Goal: Register for event/course

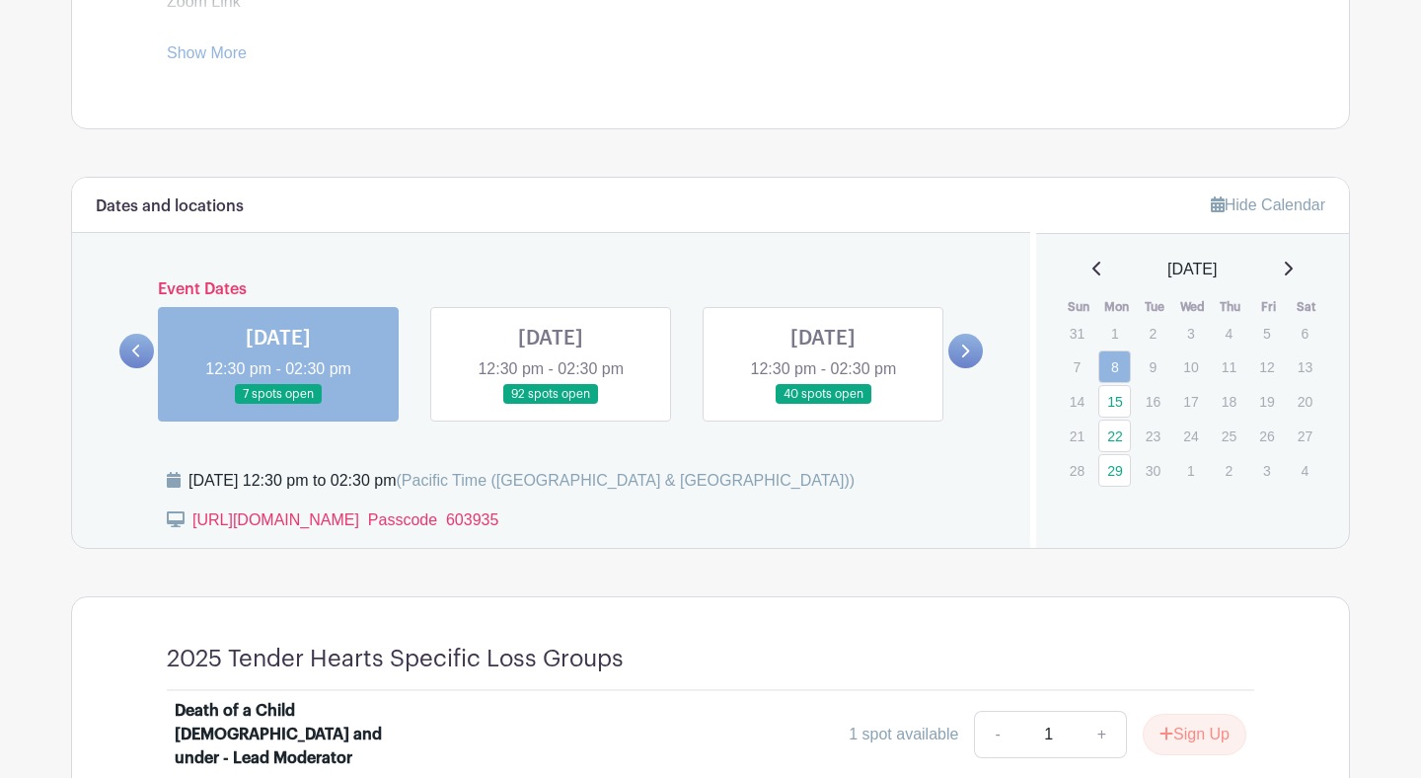
scroll to position [952, 0]
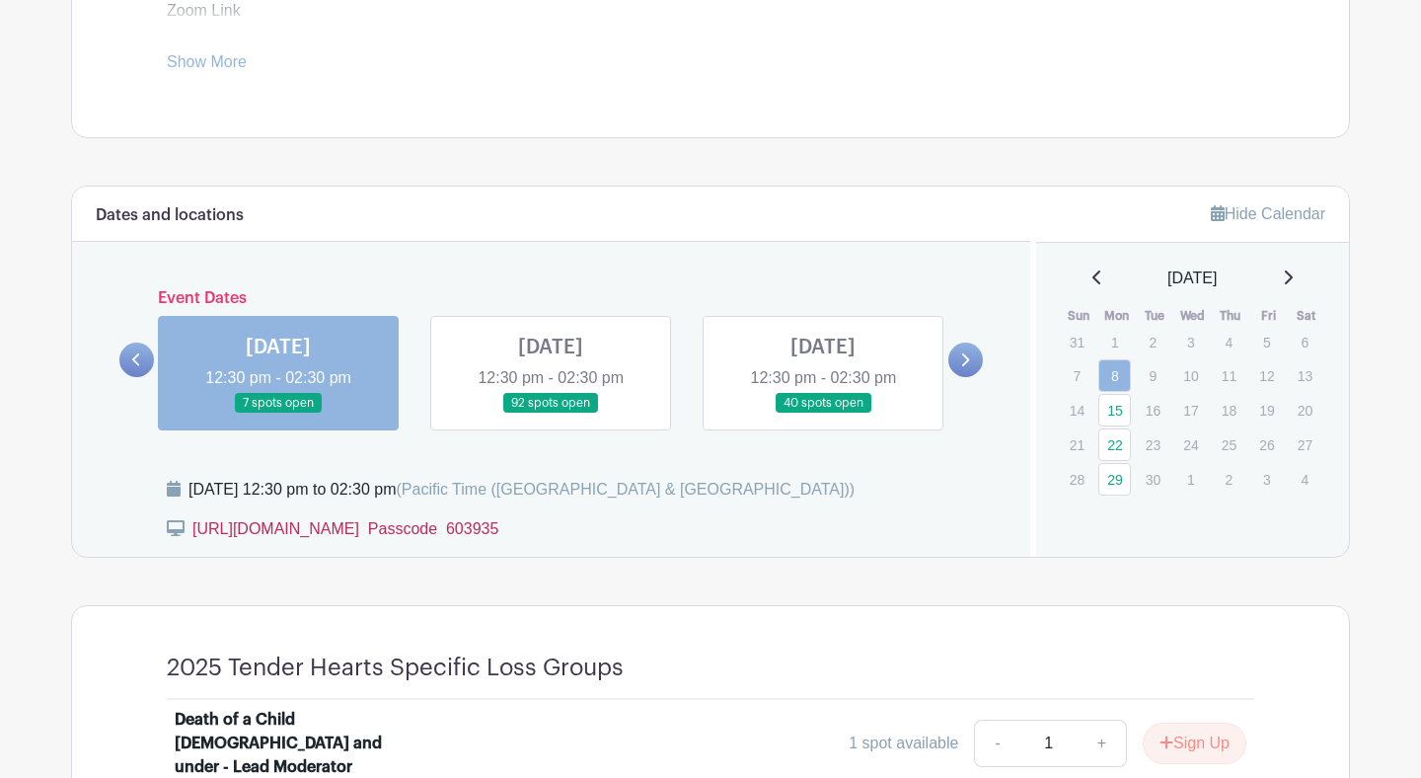
click at [316, 535] on link "[URL][DOMAIN_NAME]  Passcode 603935" at bounding box center [345, 528] width 306 height 17
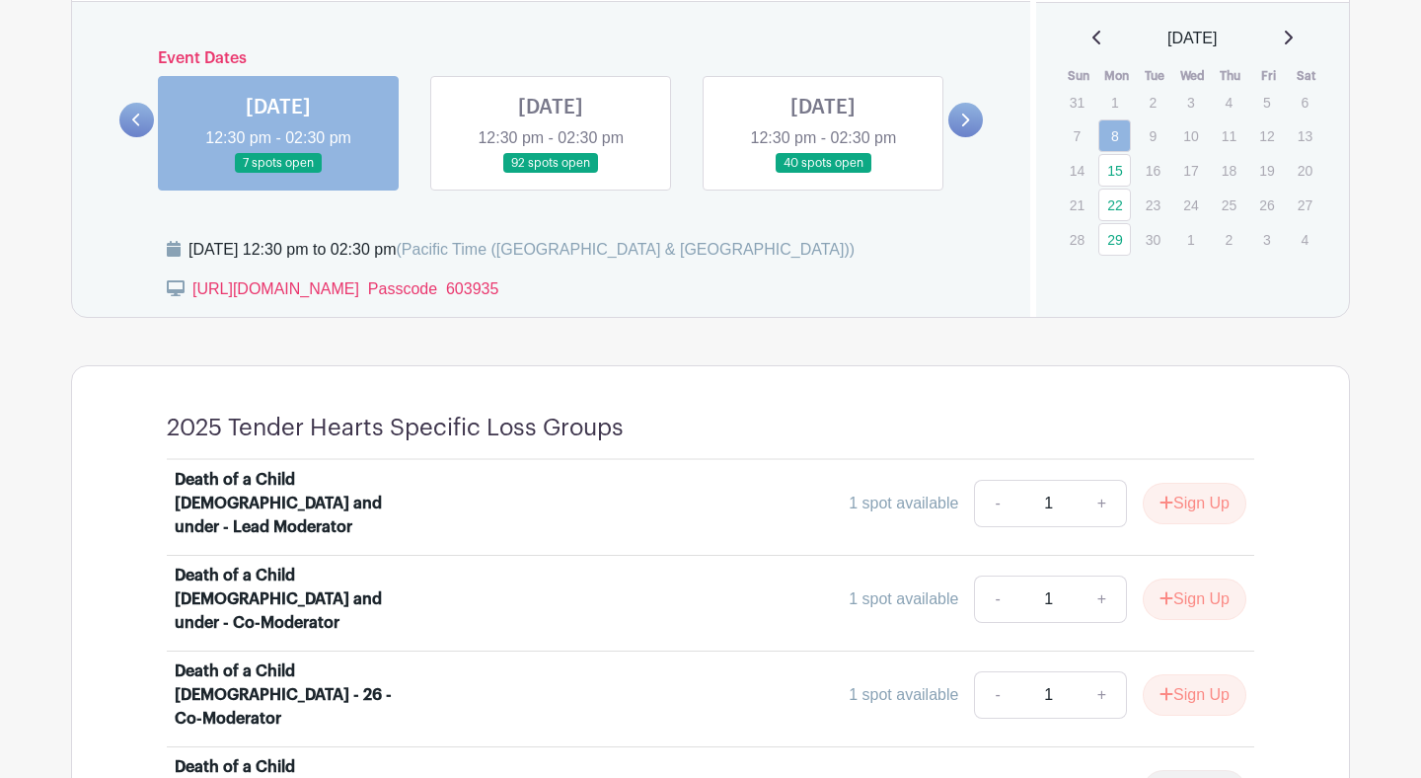
scroll to position [1222, 0]
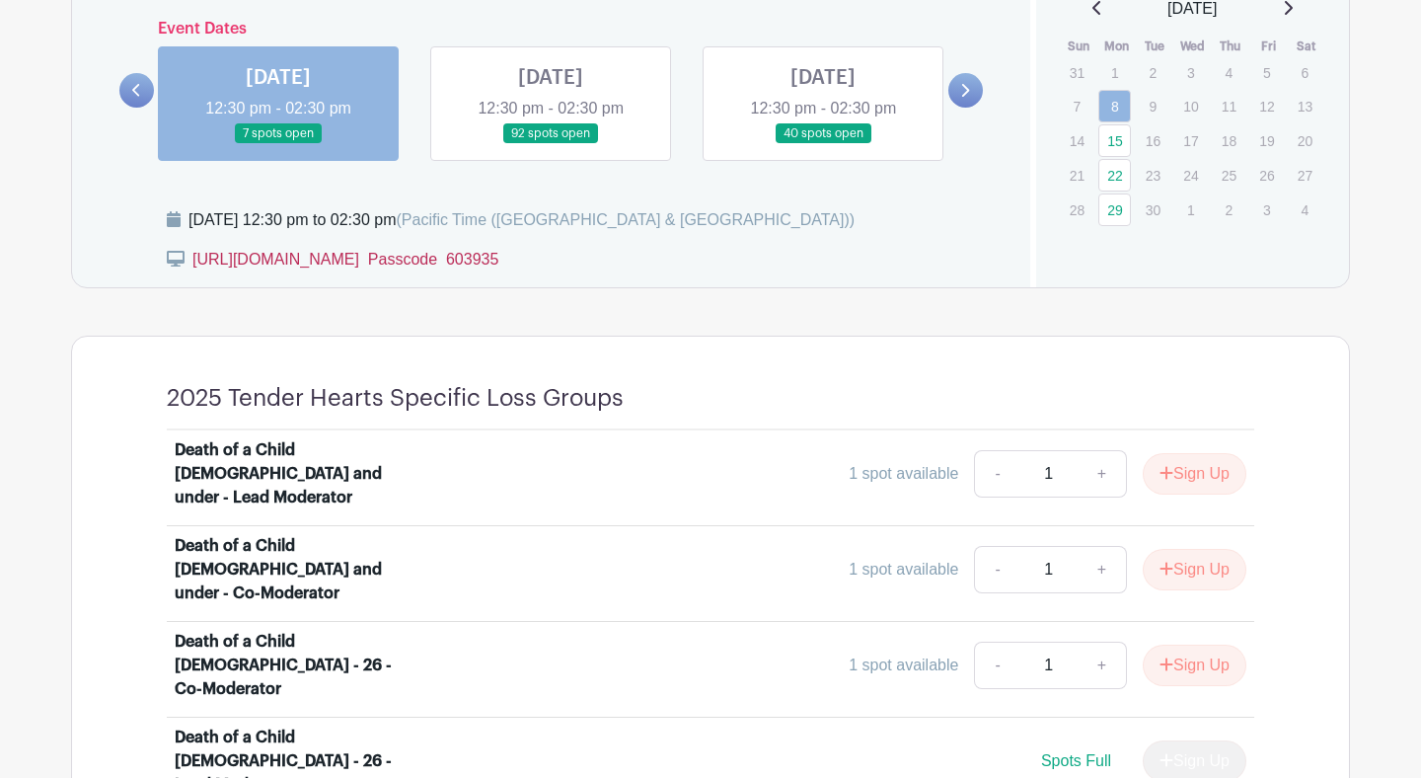
click at [206, 264] on link "[URL][DOMAIN_NAME]  Passcode 603935" at bounding box center [345, 259] width 306 height 17
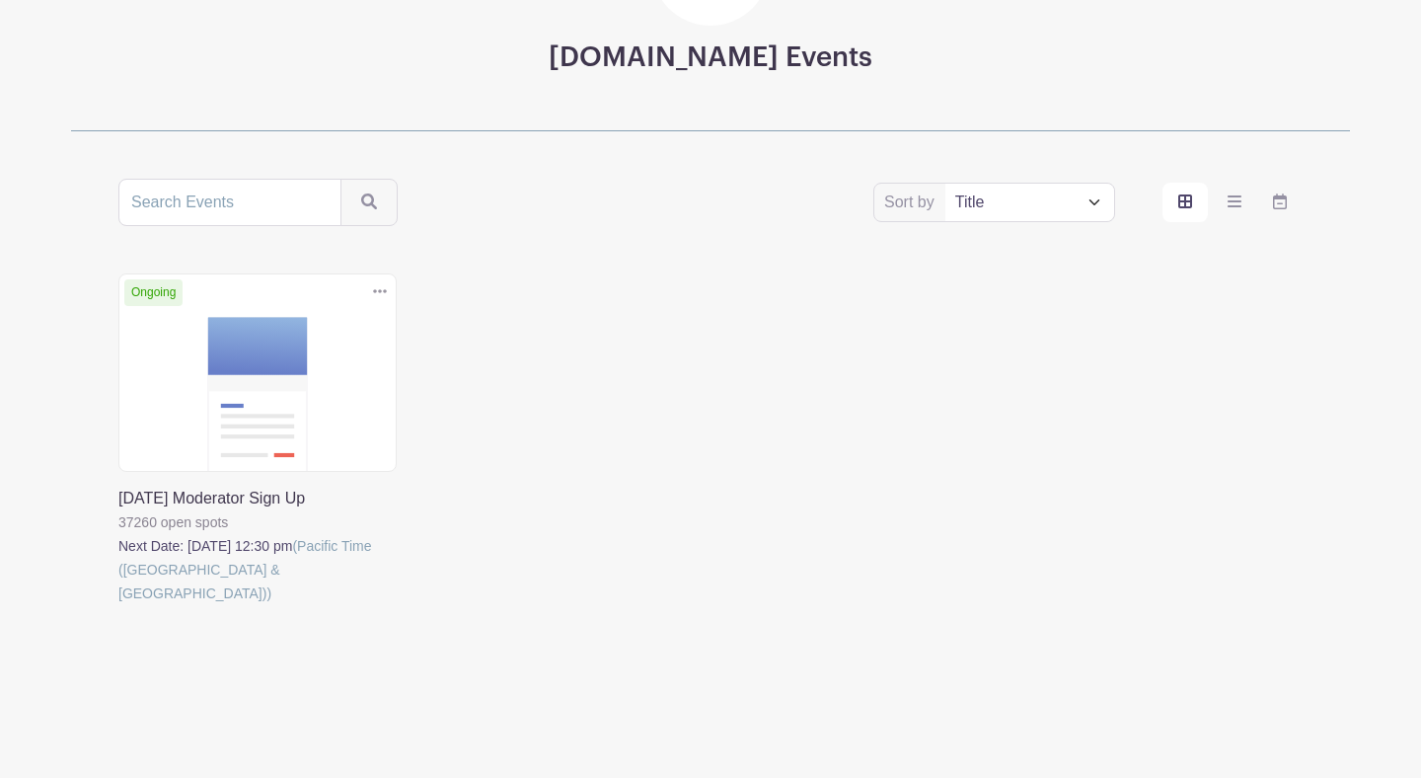
scroll to position [216, 0]
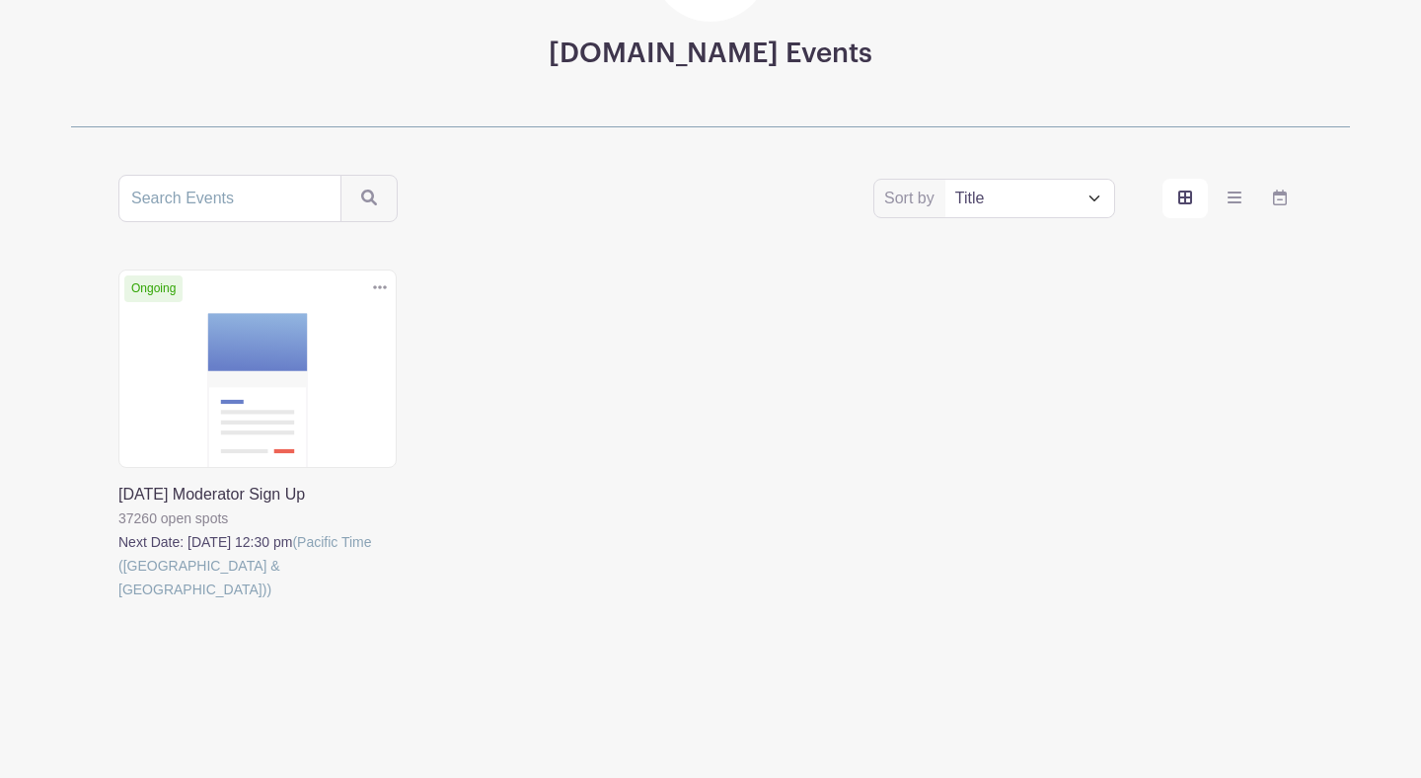
click at [118, 601] on link at bounding box center [118, 601] width 0 height 0
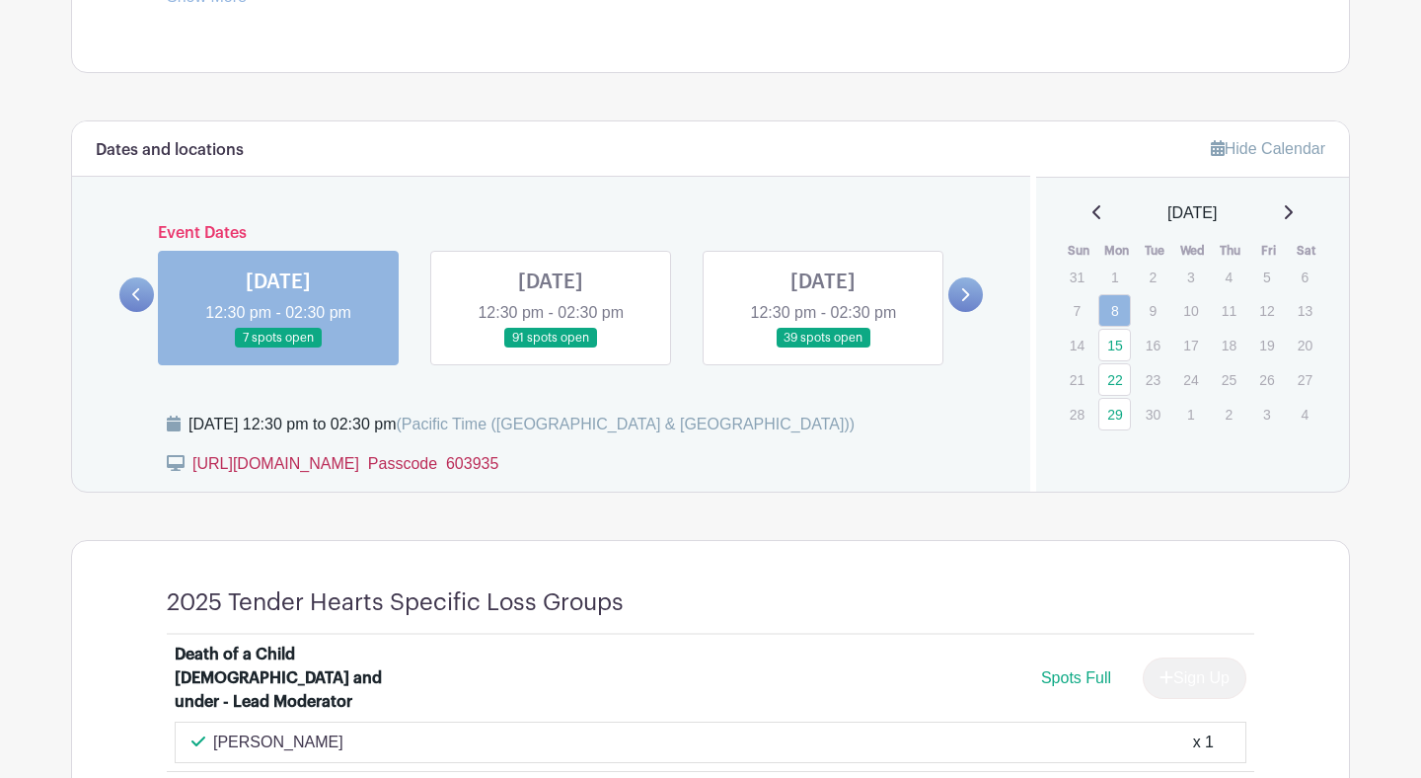
scroll to position [1026, 0]
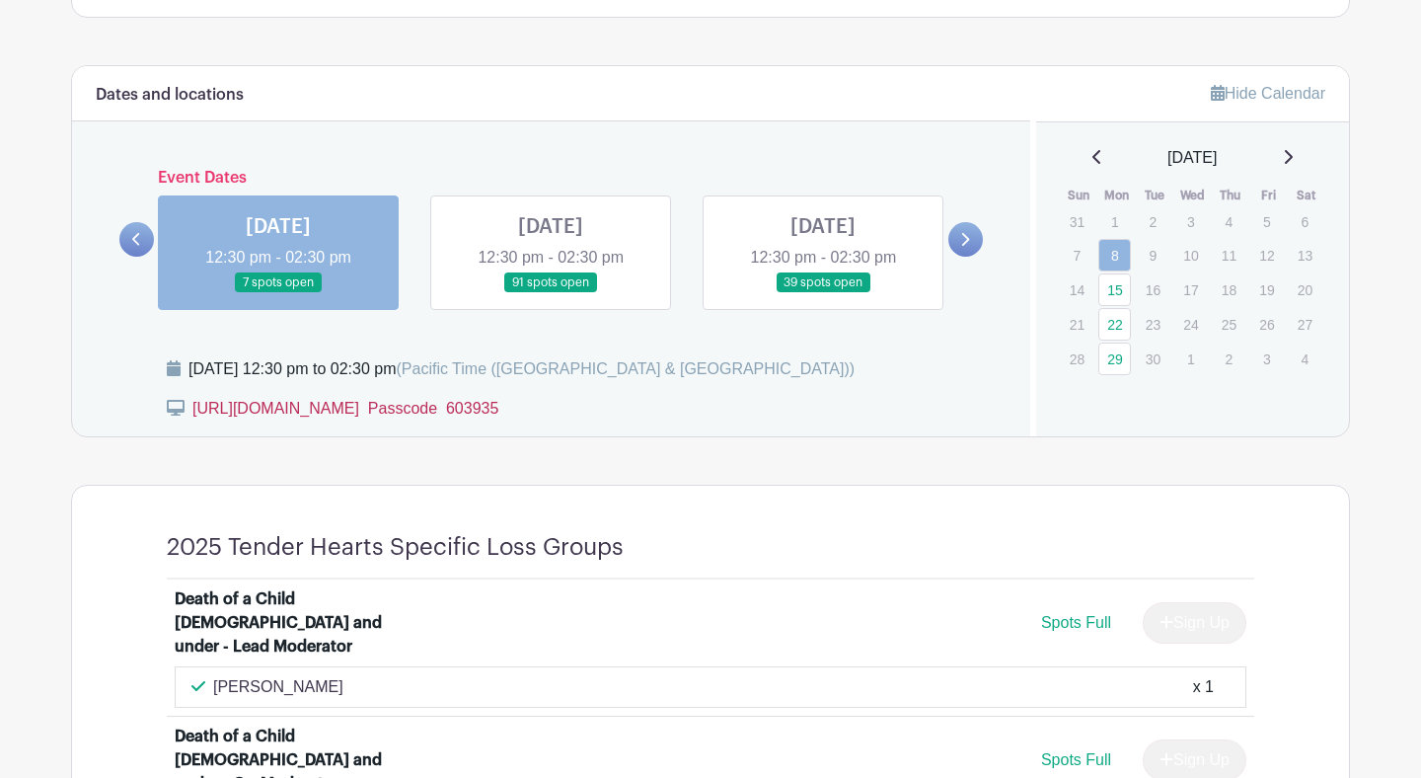
click at [447, 413] on link "[URL][DOMAIN_NAME]  Passcode 603935" at bounding box center [345, 408] width 306 height 17
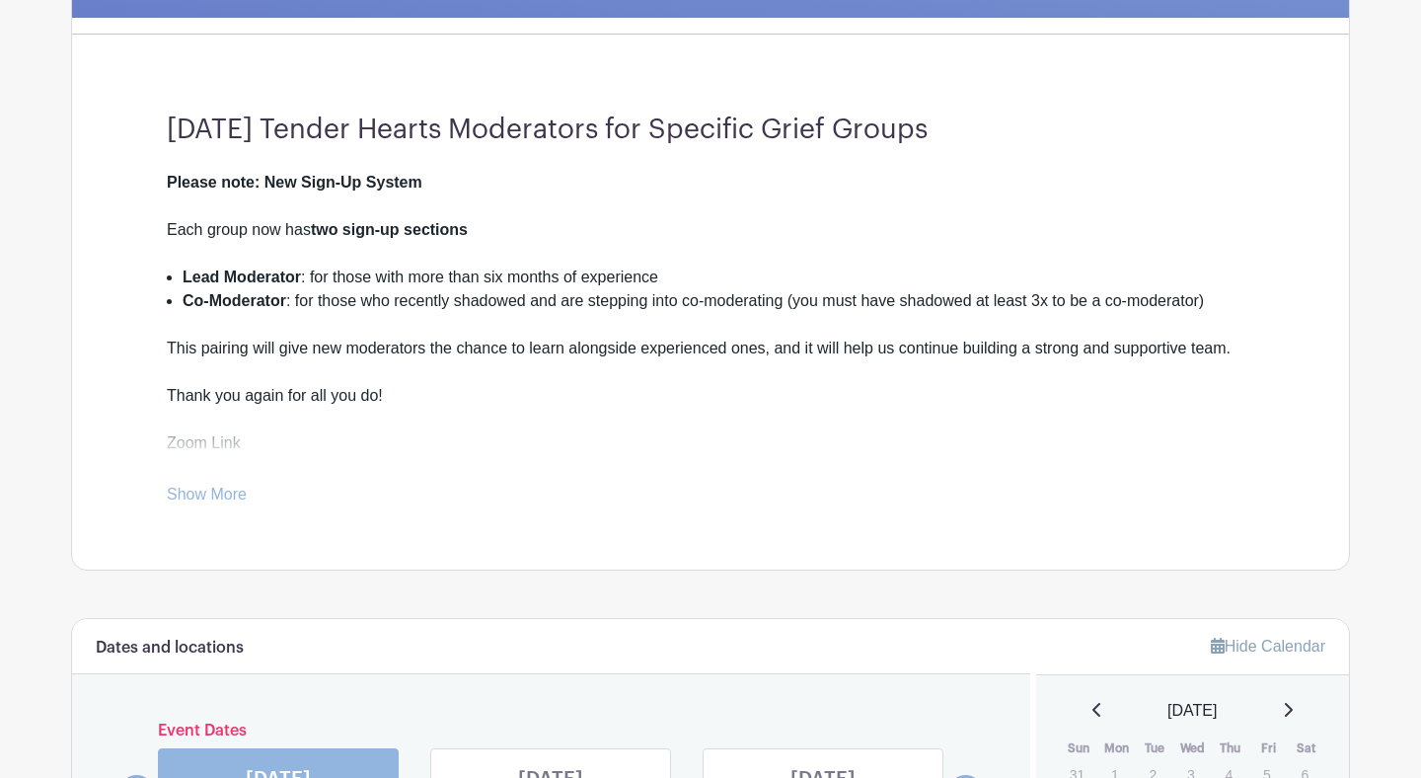
scroll to position [471, 0]
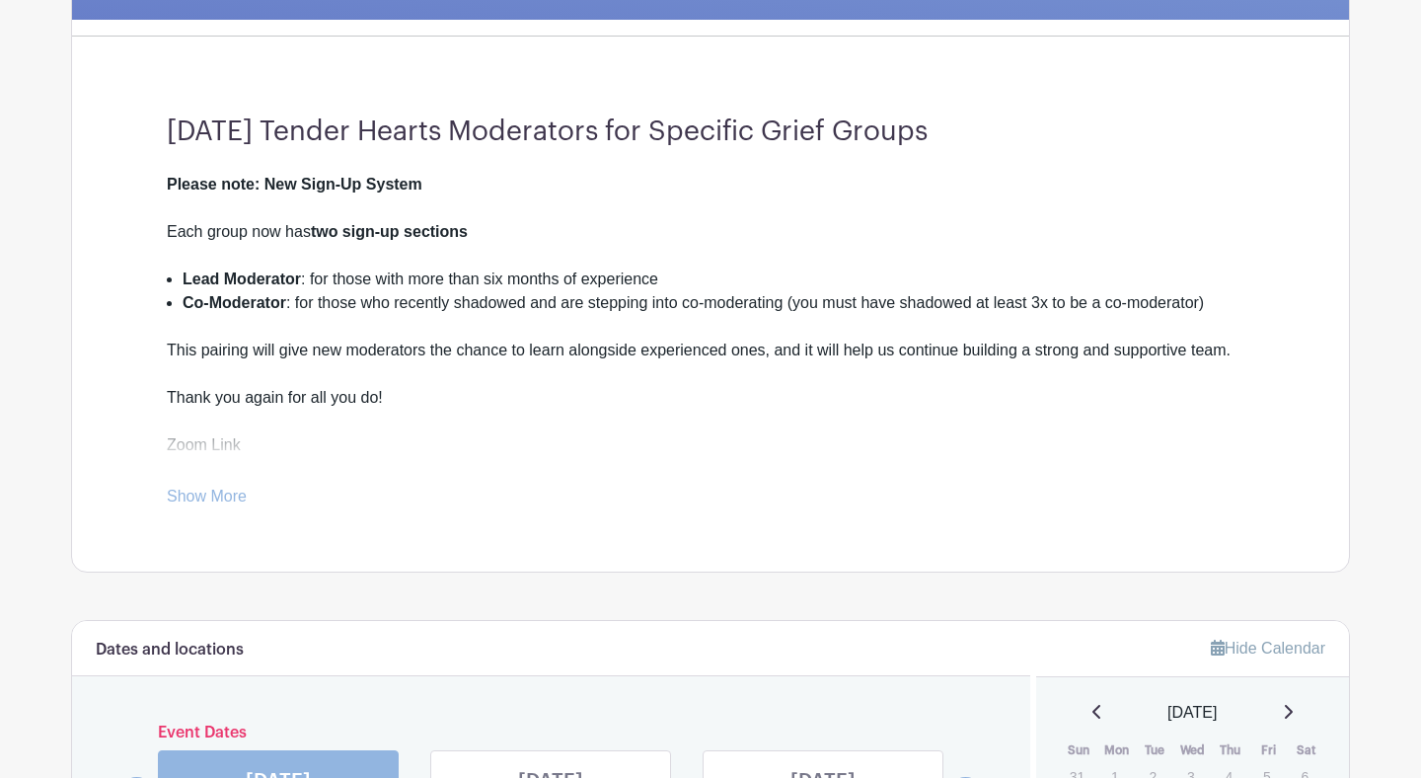
click at [206, 502] on link "Show More" at bounding box center [207, 500] width 80 height 25
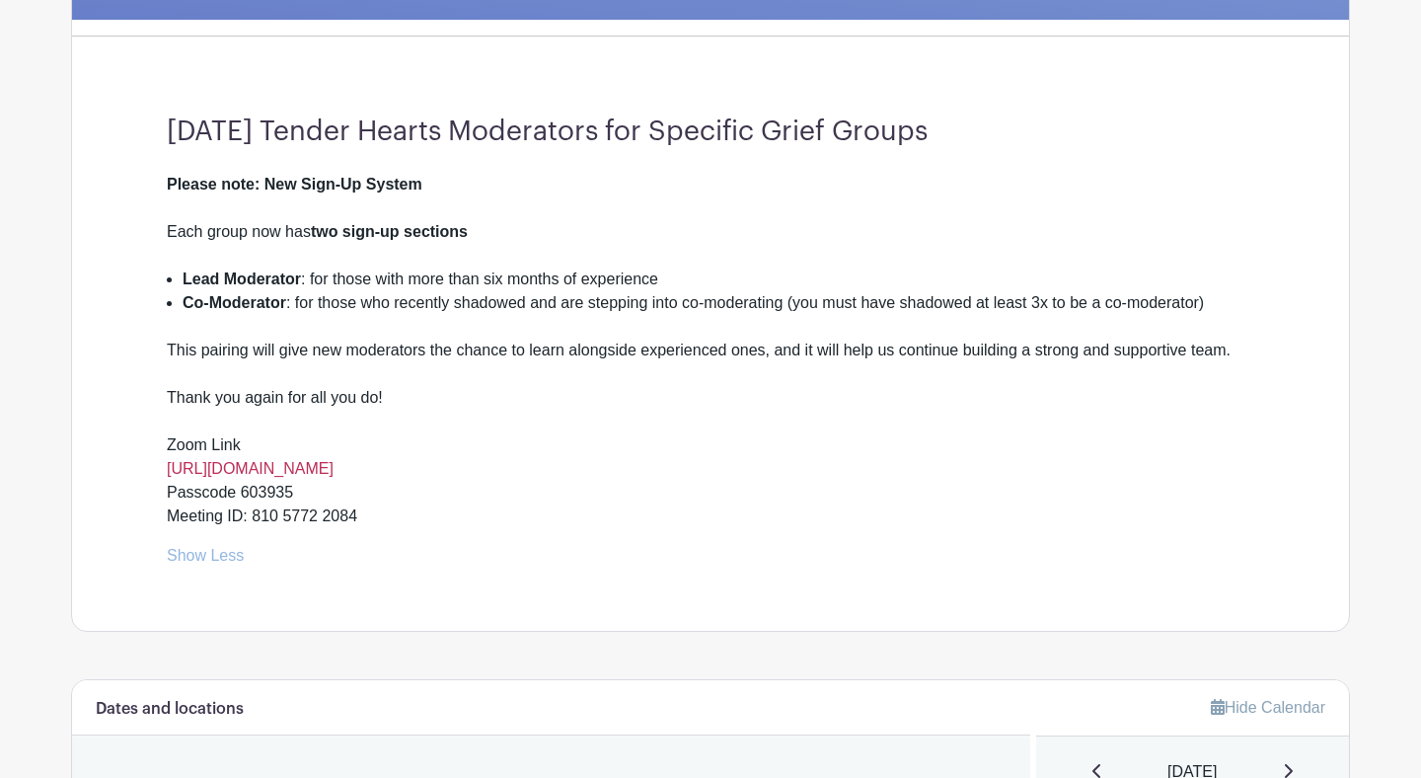
click at [278, 468] on link "[URL][DOMAIN_NAME]" at bounding box center [250, 468] width 167 height 17
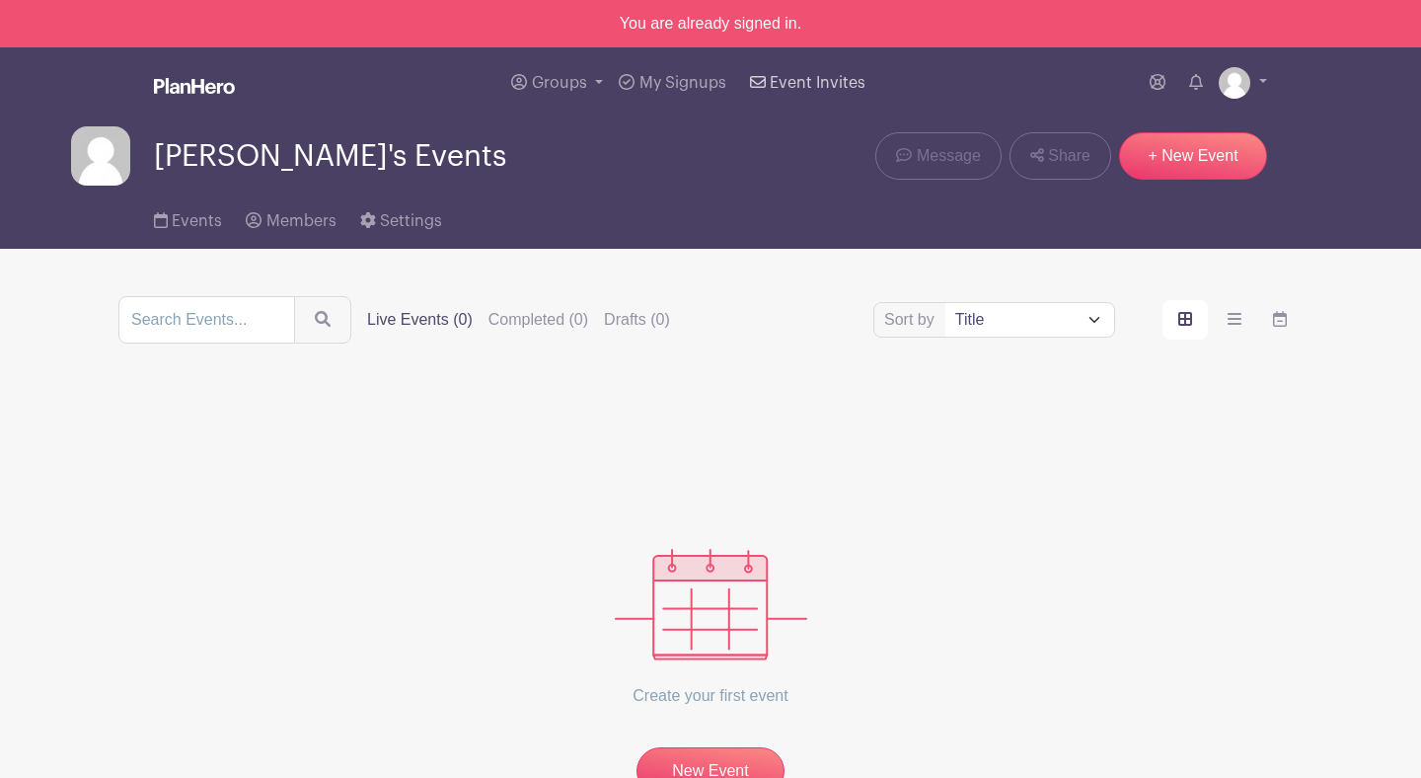
click at [813, 91] on span "Event Invites" at bounding box center [818, 83] width 96 height 16
click at [809, 83] on span "Event Invites" at bounding box center [818, 83] width 96 height 16
